Goal: Find specific page/section: Find specific page/section

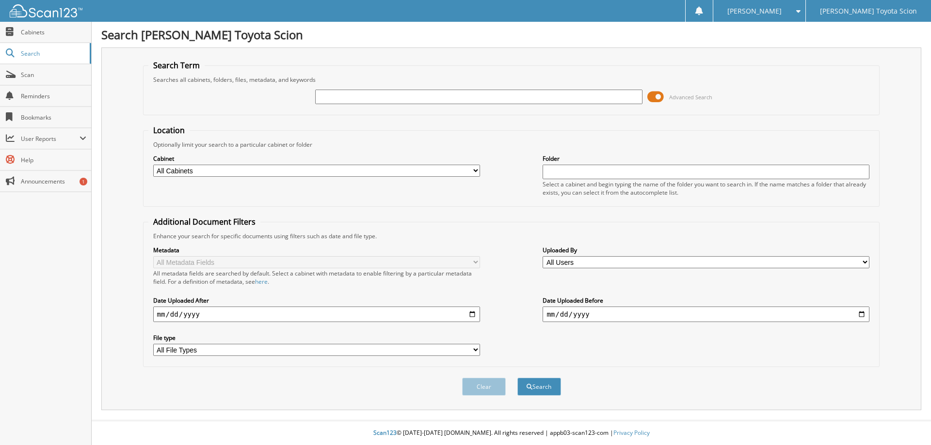
drag, startPoint x: 335, startPoint y: 98, endPoint x: 363, endPoint y: 93, distance: 28.7
click at [335, 97] on input "text" at bounding box center [478, 97] width 327 height 15
type input "pj119122"
click at [654, 94] on span at bounding box center [655, 97] width 16 height 15
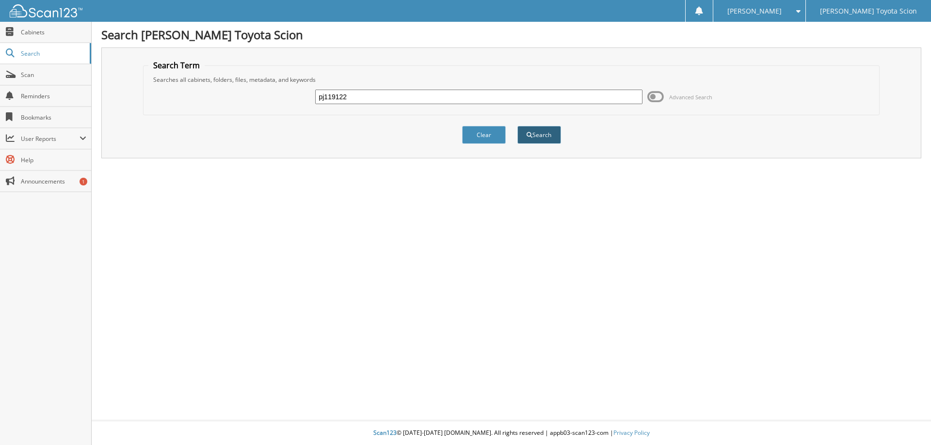
click at [551, 138] on button "Search" at bounding box center [539, 135] width 44 height 18
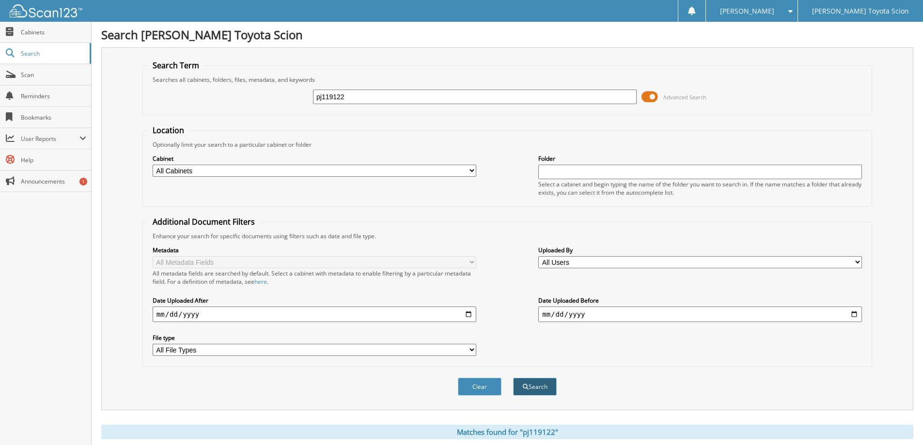
click at [536, 387] on button "Search" at bounding box center [535, 387] width 44 height 18
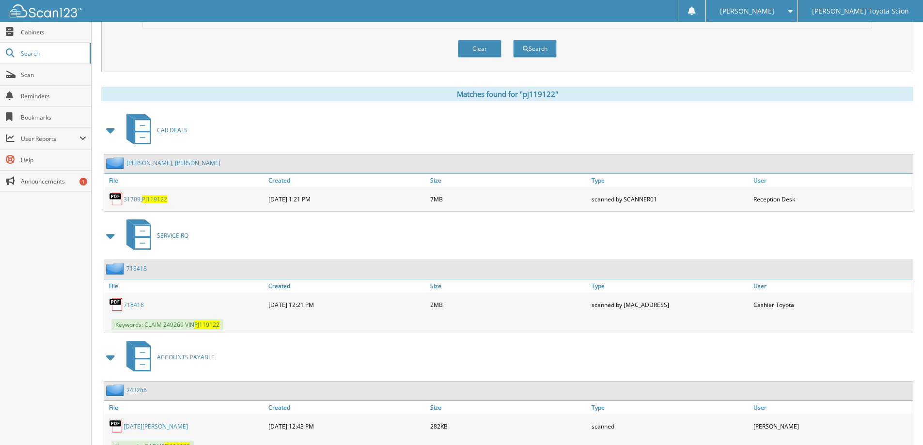
scroll to position [339, 0]
click at [152, 158] on div "[PERSON_NAME], [PERSON_NAME]" at bounding box center [162, 162] width 116 height 12
click at [138, 163] on link "[PERSON_NAME], [PERSON_NAME]" at bounding box center [173, 162] width 94 height 8
